Goal: Task Accomplishment & Management: Use online tool/utility

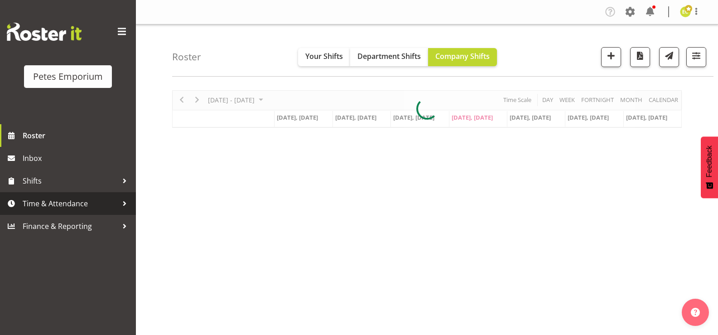
click at [28, 197] on span "Time & Attendance" at bounding box center [70, 204] width 95 height 14
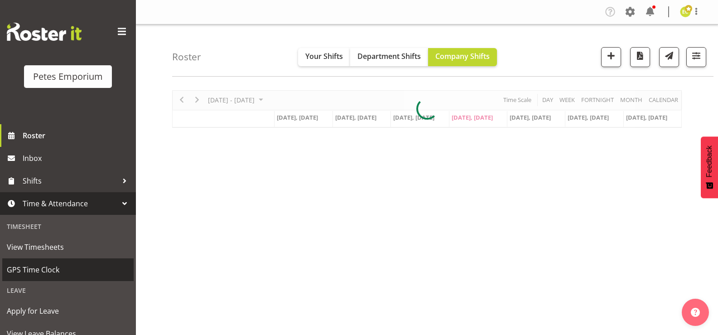
click at [59, 269] on span "GPS Time Clock" at bounding box center [68, 270] width 122 height 14
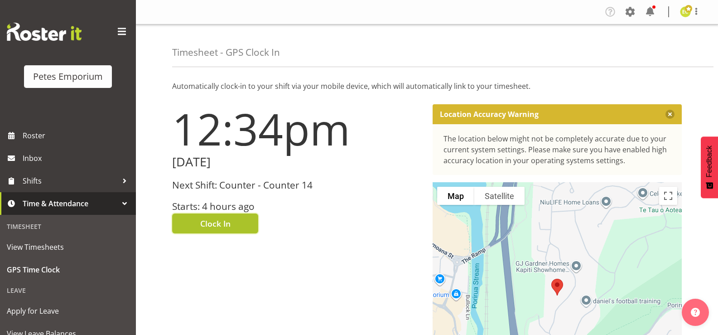
click at [196, 223] on button "Clock In" at bounding box center [215, 224] width 86 height 20
